Goal: Task Accomplishment & Management: Complete application form

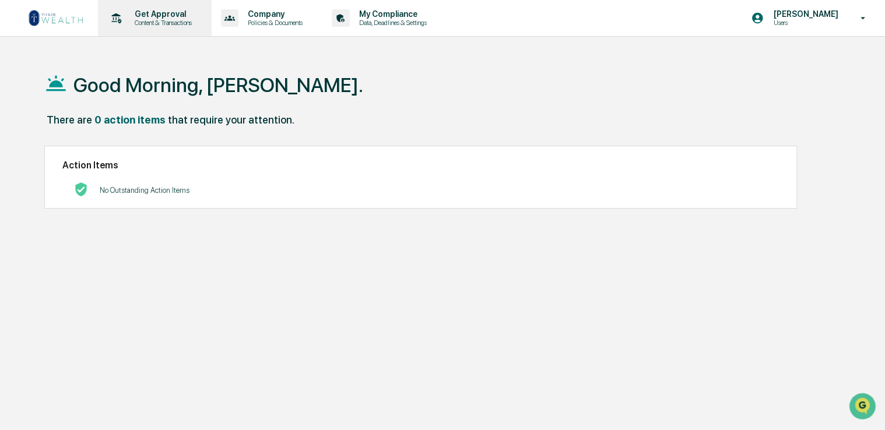
click at [169, 17] on p "Get Approval" at bounding box center [161, 13] width 72 height 9
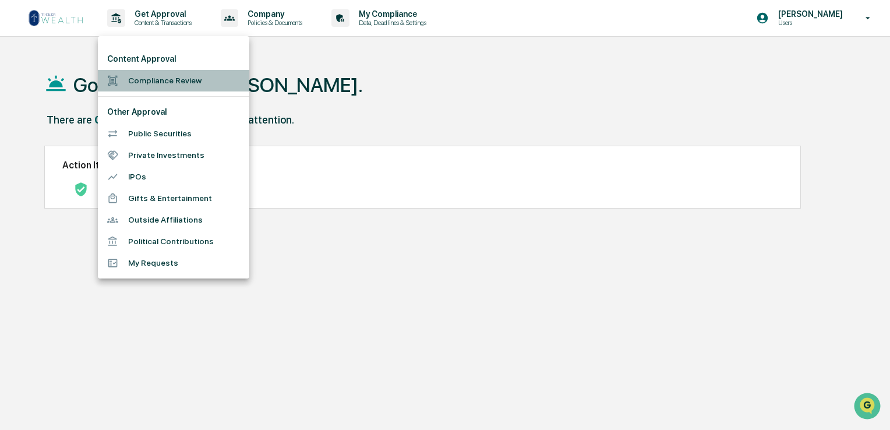
click at [165, 79] on li "Compliance Review" at bounding box center [174, 81] width 152 height 22
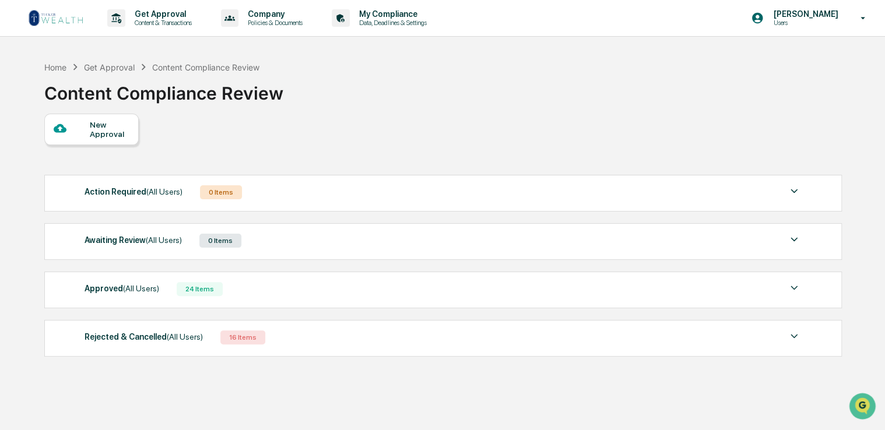
click at [105, 135] on div "New Approval" at bounding box center [109, 129] width 39 height 19
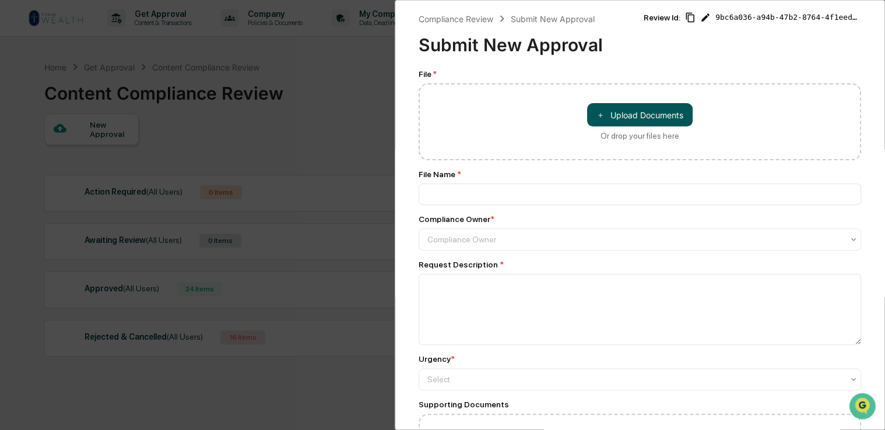
click at [632, 114] on button "＋ Upload Documents" at bounding box center [639, 114] width 105 height 23
type input "**********"
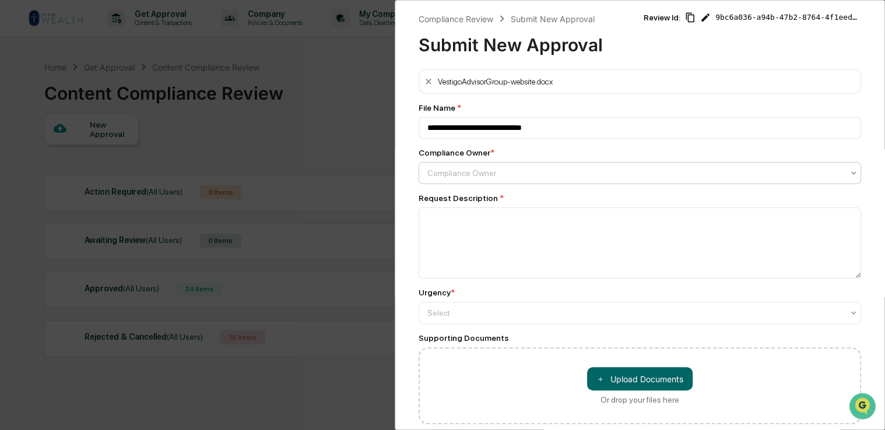
click at [587, 168] on div "Compliance Owner" at bounding box center [634, 173] width 427 height 16
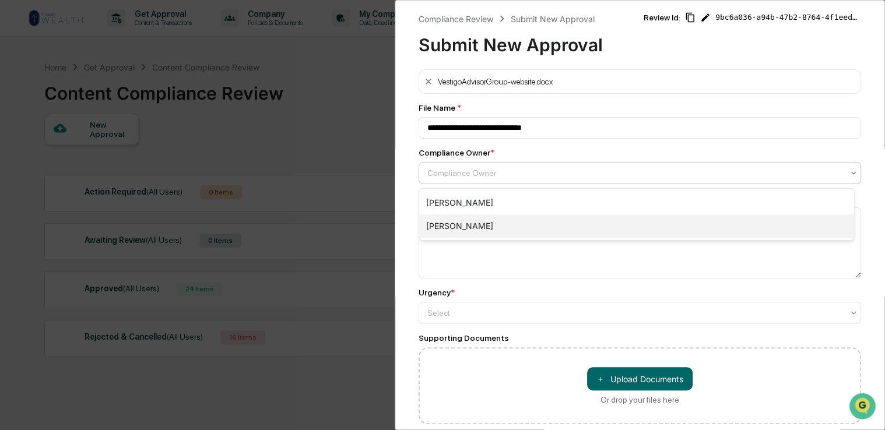
click at [572, 223] on div "[PERSON_NAME]" at bounding box center [636, 225] width 435 height 23
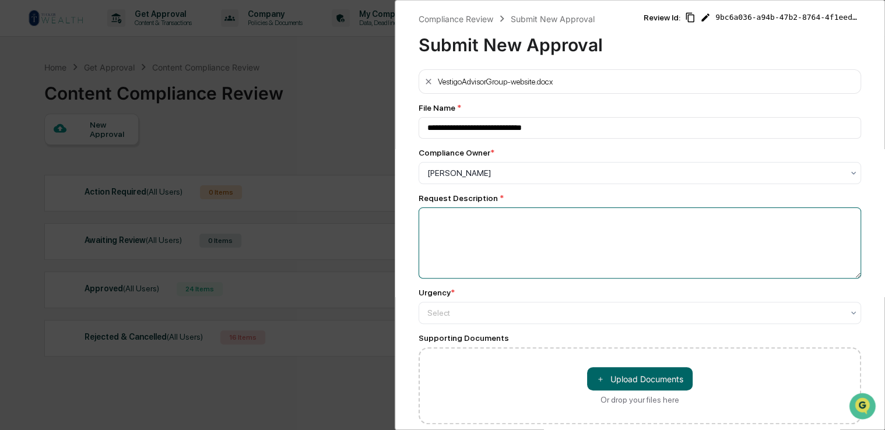
click at [481, 246] on textarea at bounding box center [639, 242] width 442 height 71
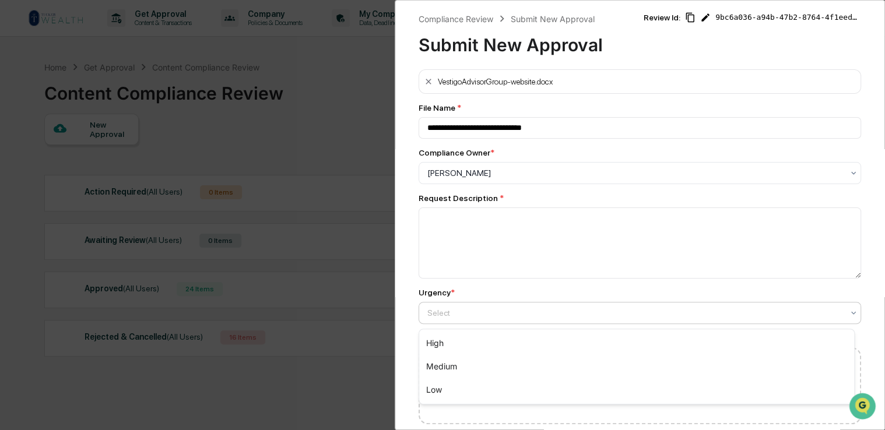
click at [568, 316] on div at bounding box center [634, 313] width 415 height 12
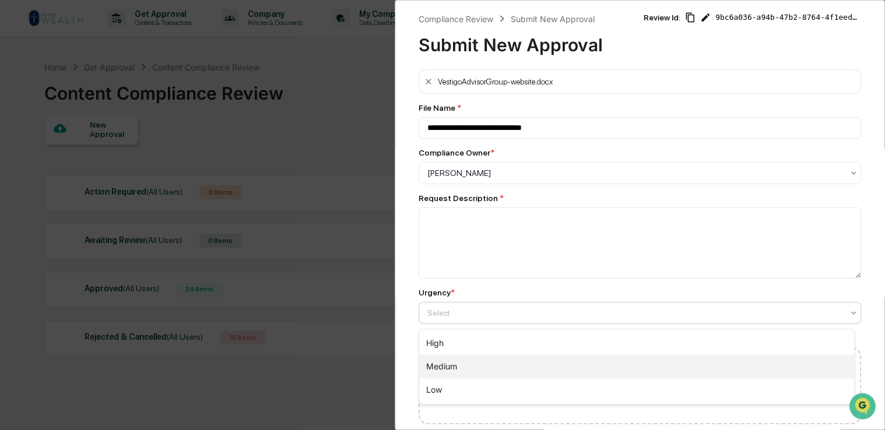
click at [542, 370] on div "Medium" at bounding box center [636, 366] width 435 height 23
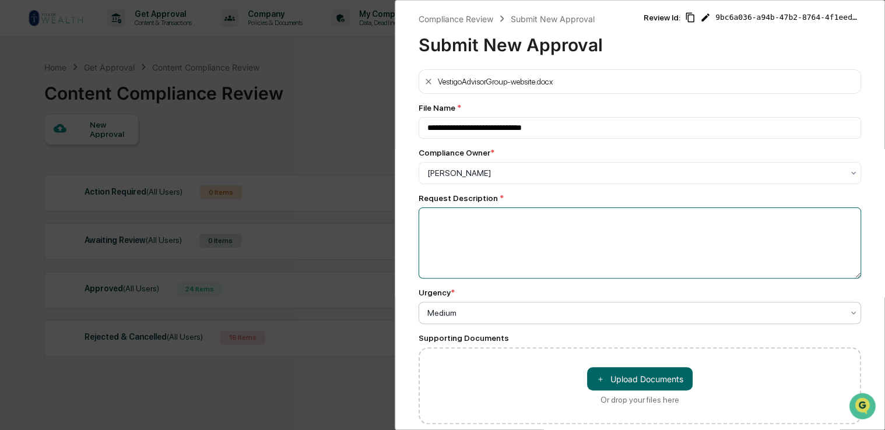
click at [505, 252] on textarea at bounding box center [639, 242] width 442 height 71
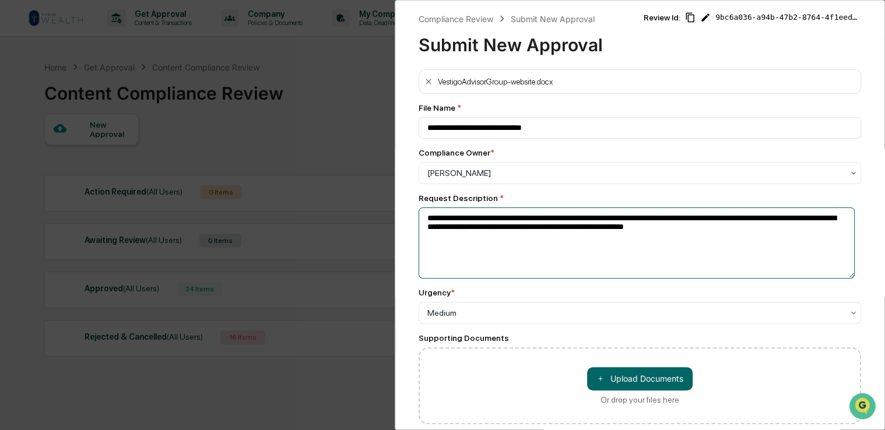
click at [556, 232] on textarea "**********" at bounding box center [636, 242] width 436 height 71
type textarea "**********"
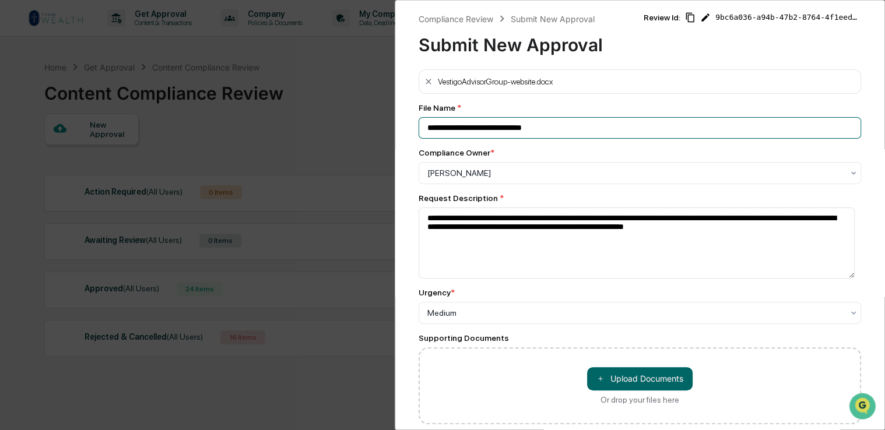
click at [569, 132] on input "**********" at bounding box center [639, 128] width 442 height 22
click at [592, 131] on input "**********" at bounding box center [639, 128] width 442 height 22
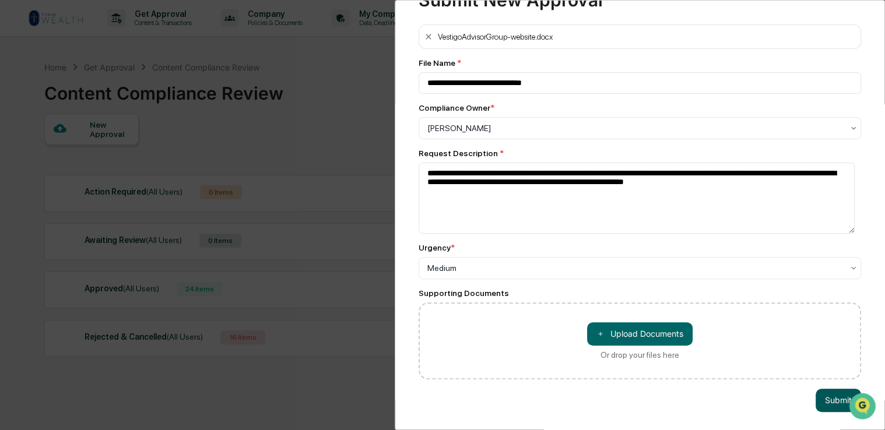
click at [816, 390] on button "Submit" at bounding box center [837, 400] width 45 height 23
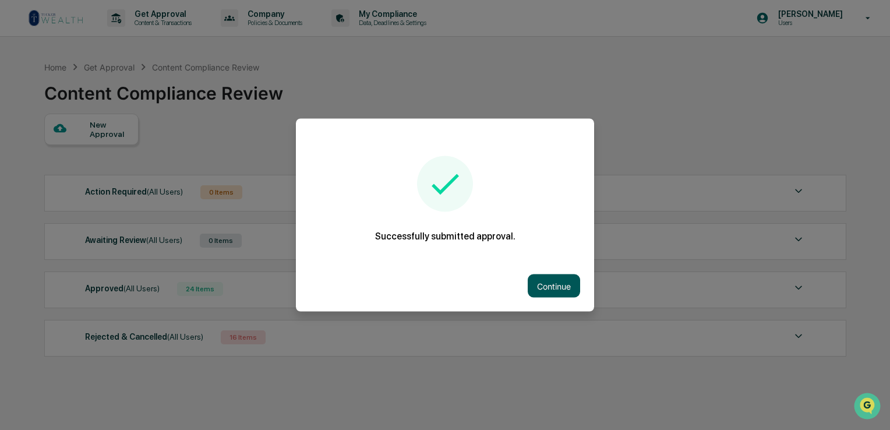
click at [555, 290] on button "Continue" at bounding box center [554, 285] width 52 height 23
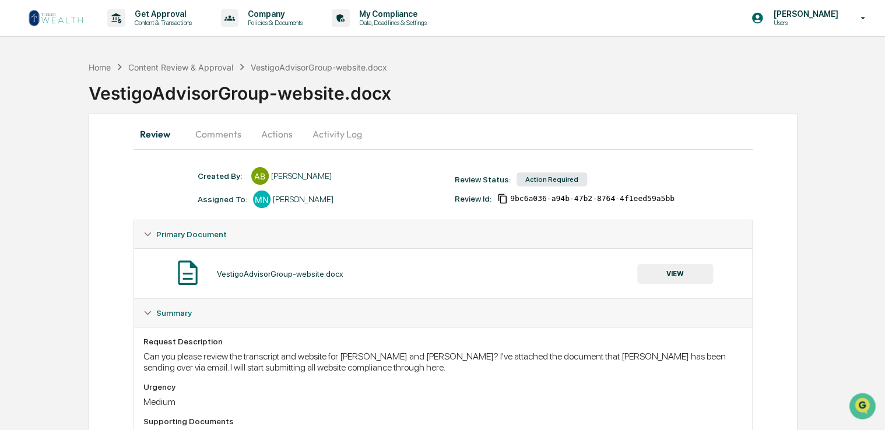
click at [219, 132] on button "Comments" at bounding box center [218, 134] width 65 height 28
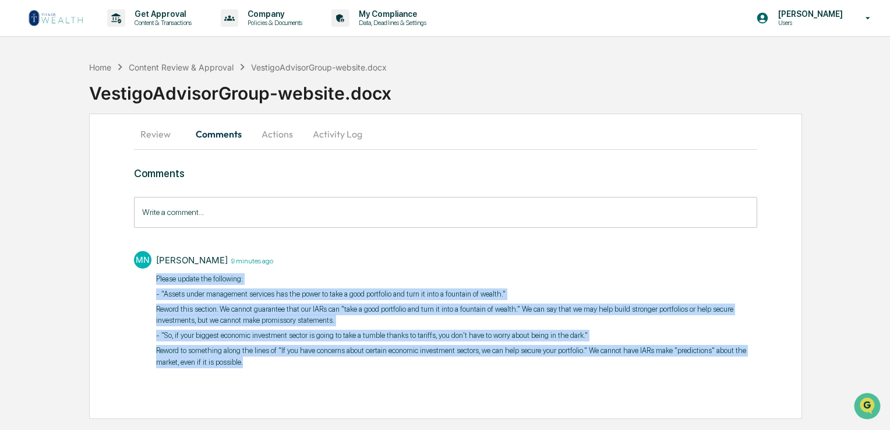
drag, startPoint x: 260, startPoint y: 362, endPoint x: 147, endPoint y: 280, distance: 140.1
click at [147, 280] on div "MN [PERSON_NAME] 9 minutes ago Please update the following: - "Assets under man…" at bounding box center [446, 308] width 624 height 126
copy div "Please update the following: - "Assets under management services has the power …"
click at [312, 304] on p "Reword this section. We cannot guarantee that our IARs can "take a good portfol…" at bounding box center [456, 315] width 601 height 23
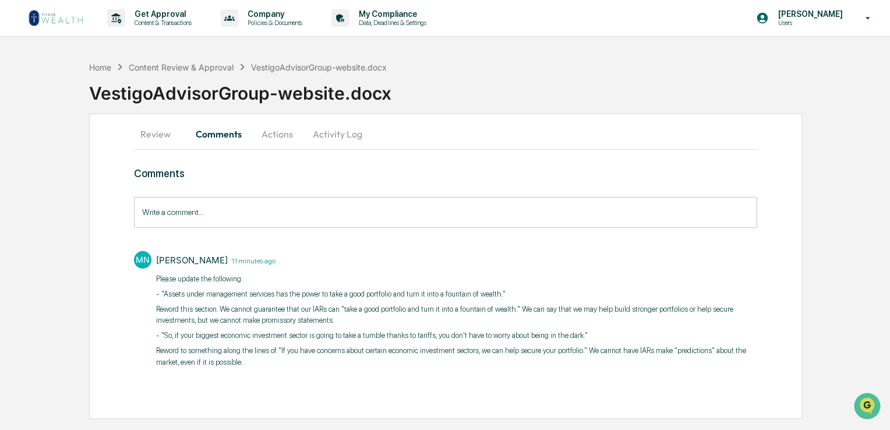
click at [174, 135] on button "Review" at bounding box center [160, 134] width 52 height 28
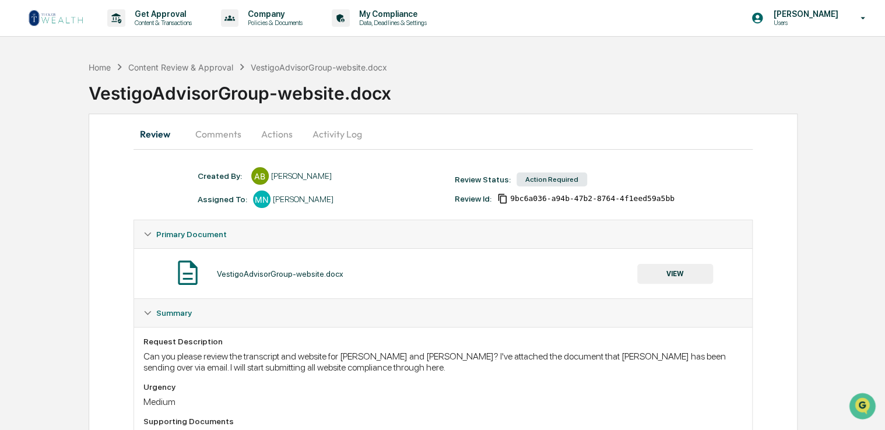
scroll to position [41, 0]
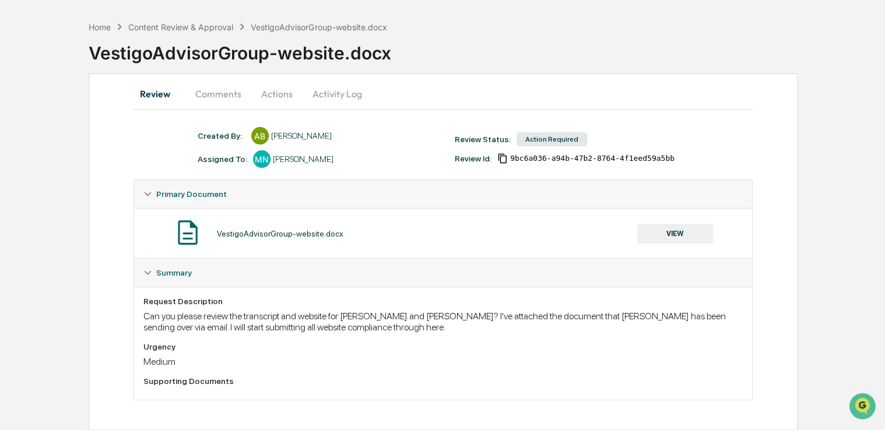
click at [219, 93] on button "Comments" at bounding box center [218, 94] width 65 height 28
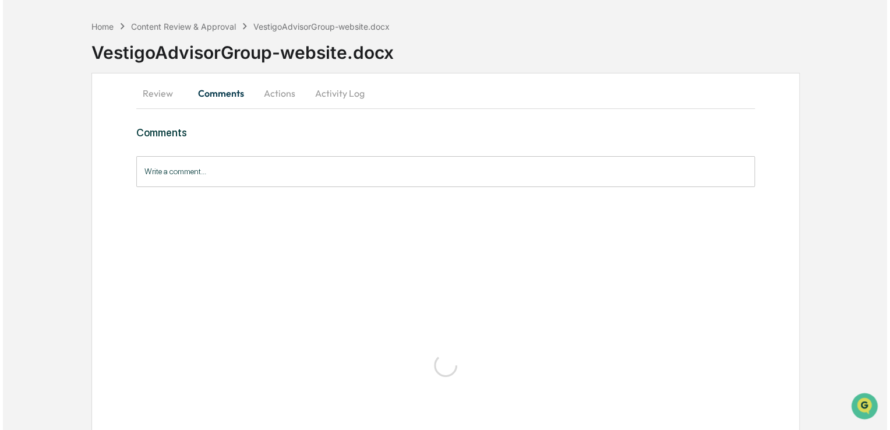
scroll to position [0, 0]
